Goal: Information Seeking & Learning: Learn about a topic

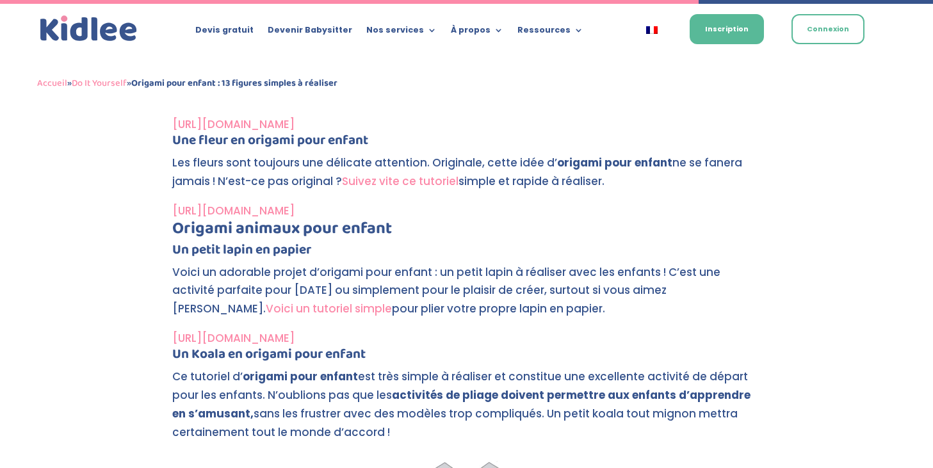
scroll to position [3587, 0]
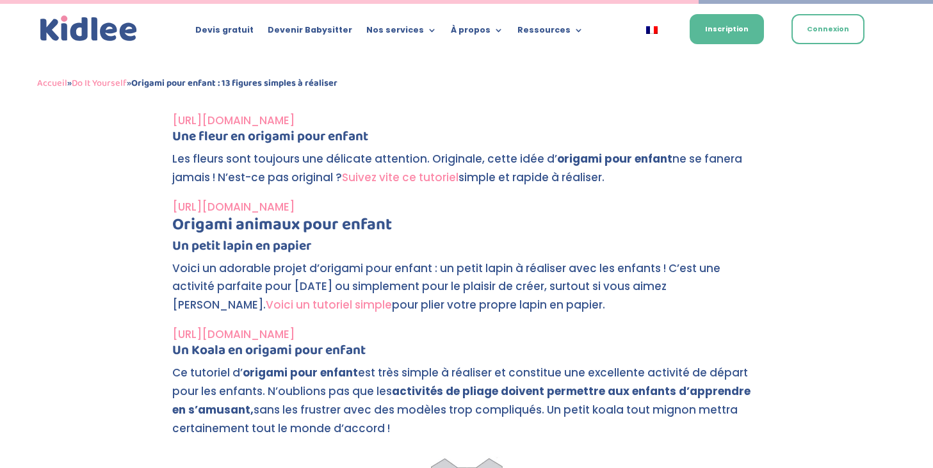
click at [294, 333] on link "[URL][DOMAIN_NAME]" at bounding box center [233, 334] width 122 height 15
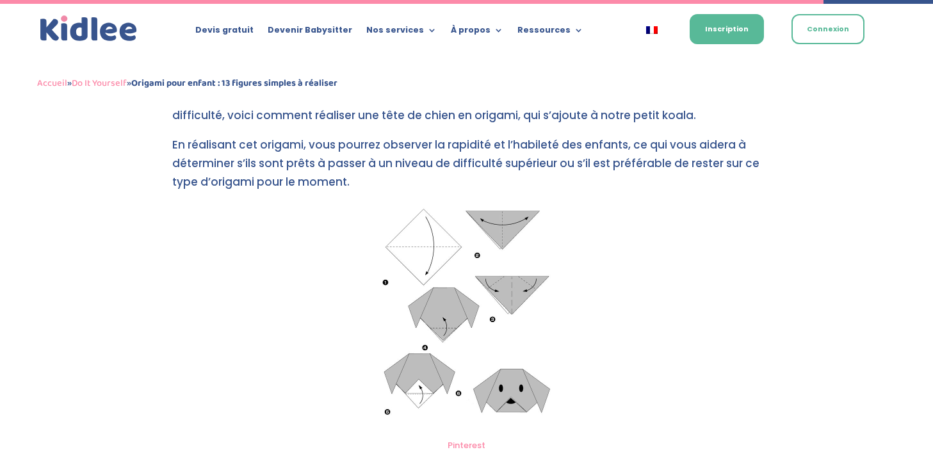
scroll to position [4227, 0]
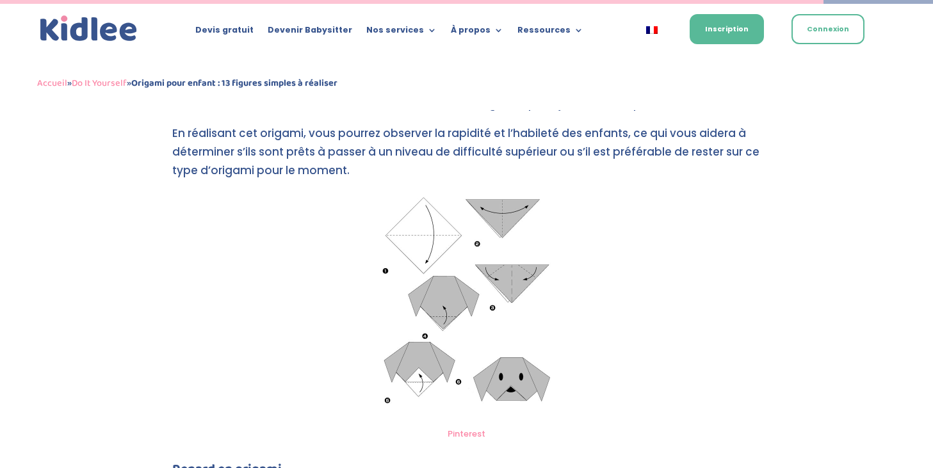
click at [464, 366] on img at bounding box center [467, 306] width 181 height 231
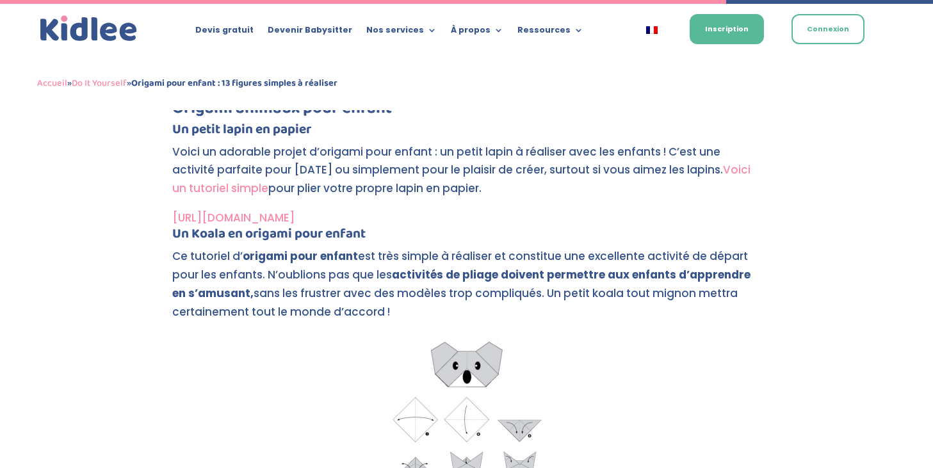
scroll to position [3459, 0]
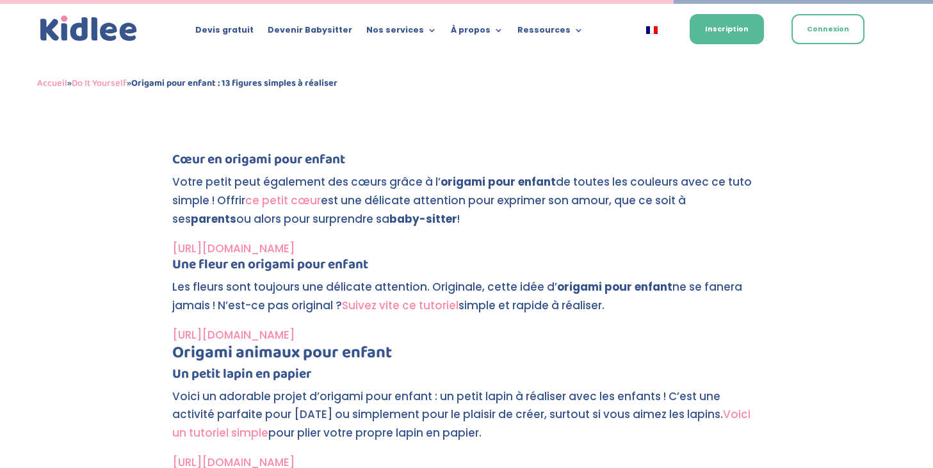
click at [361, 307] on link "Suivez vite ce tutoriel" at bounding box center [400, 305] width 117 height 15
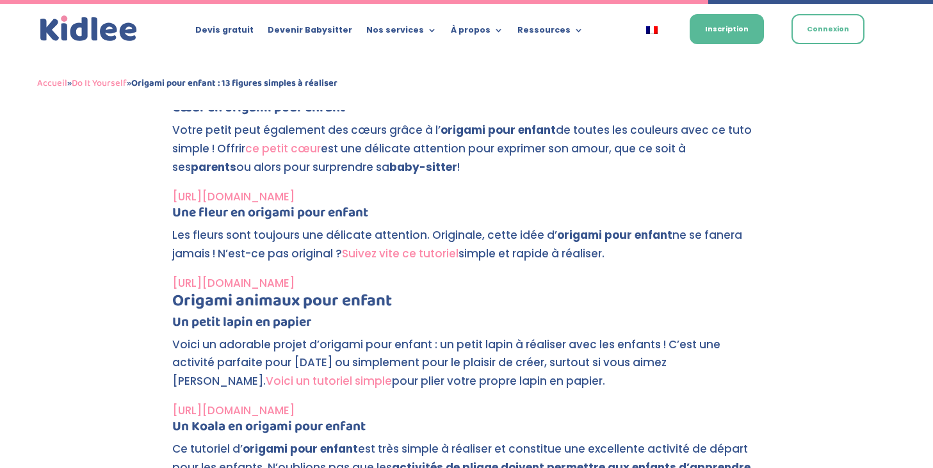
scroll to position [3808, 0]
